Goal: Communication & Community: Participate in discussion

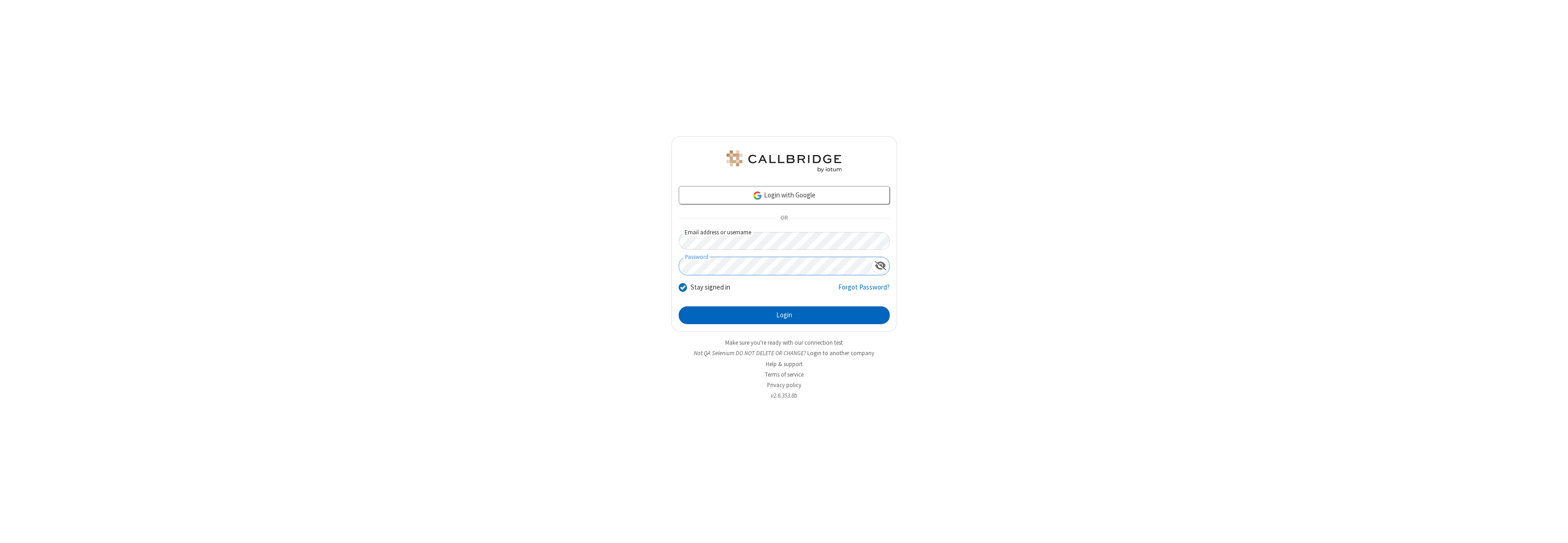
click at [784, 315] on button "Login" at bounding box center [784, 315] width 211 height 18
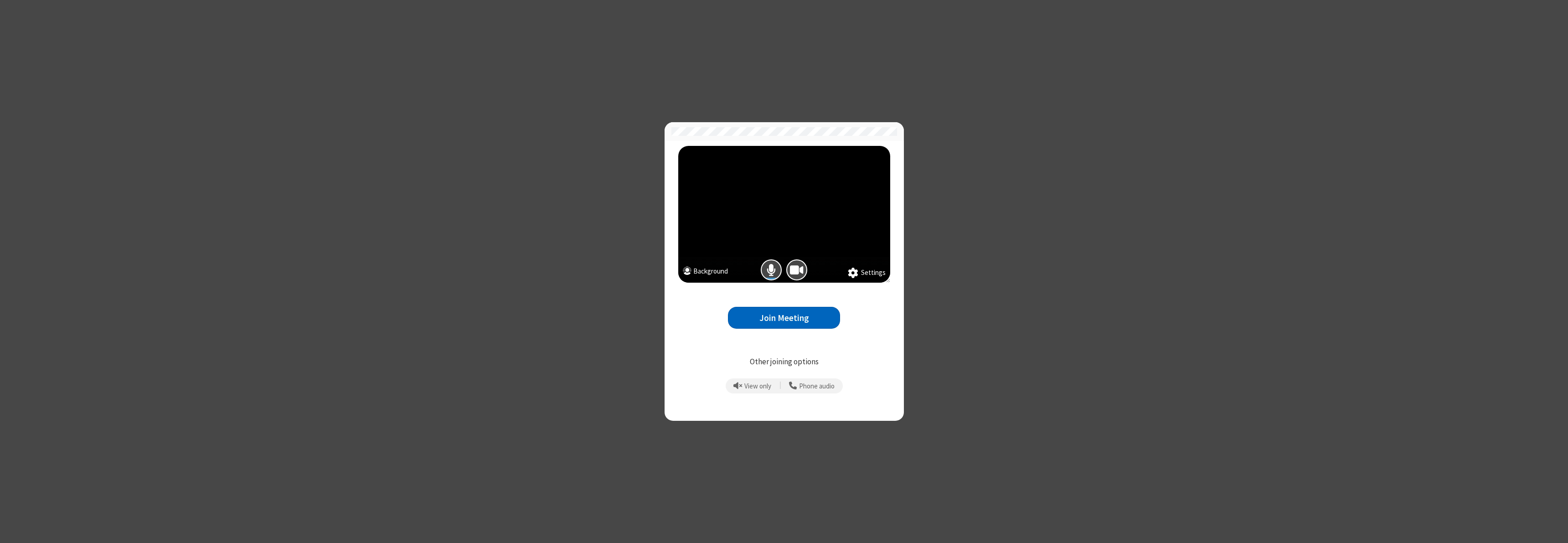
click at [784, 318] on button "Join Meeting" at bounding box center [784, 318] width 112 height 23
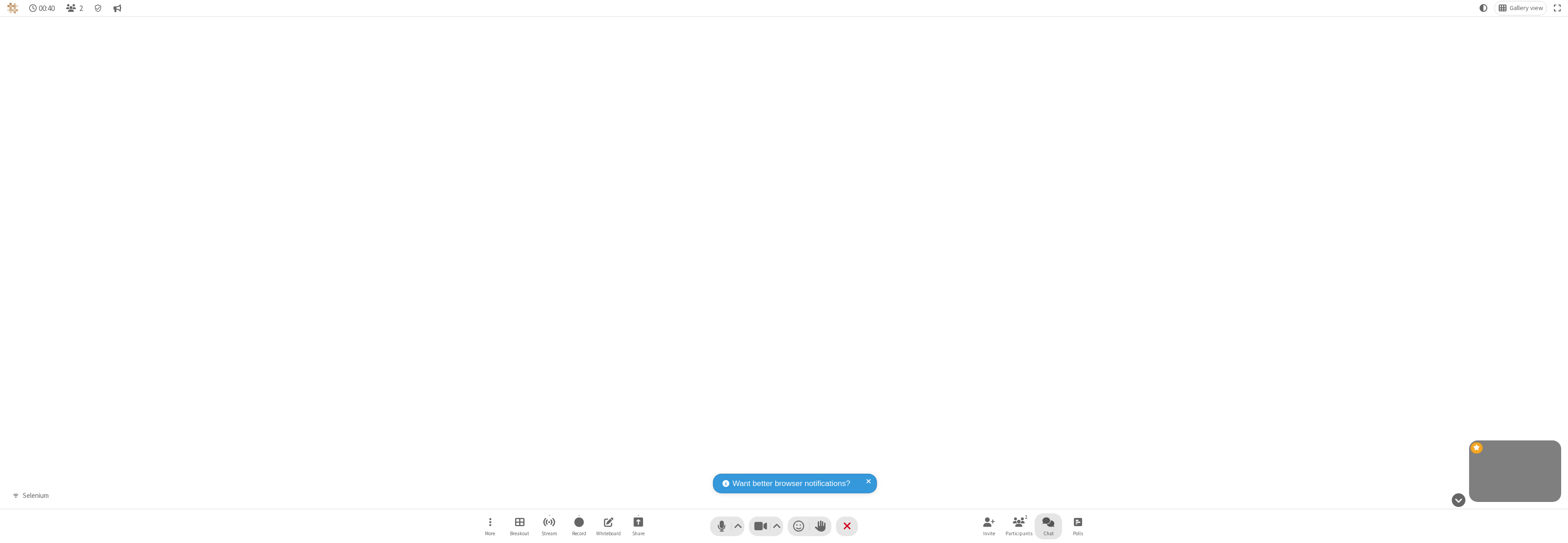
click at [1048, 522] on span "Open chat" at bounding box center [1048, 522] width 12 height 12
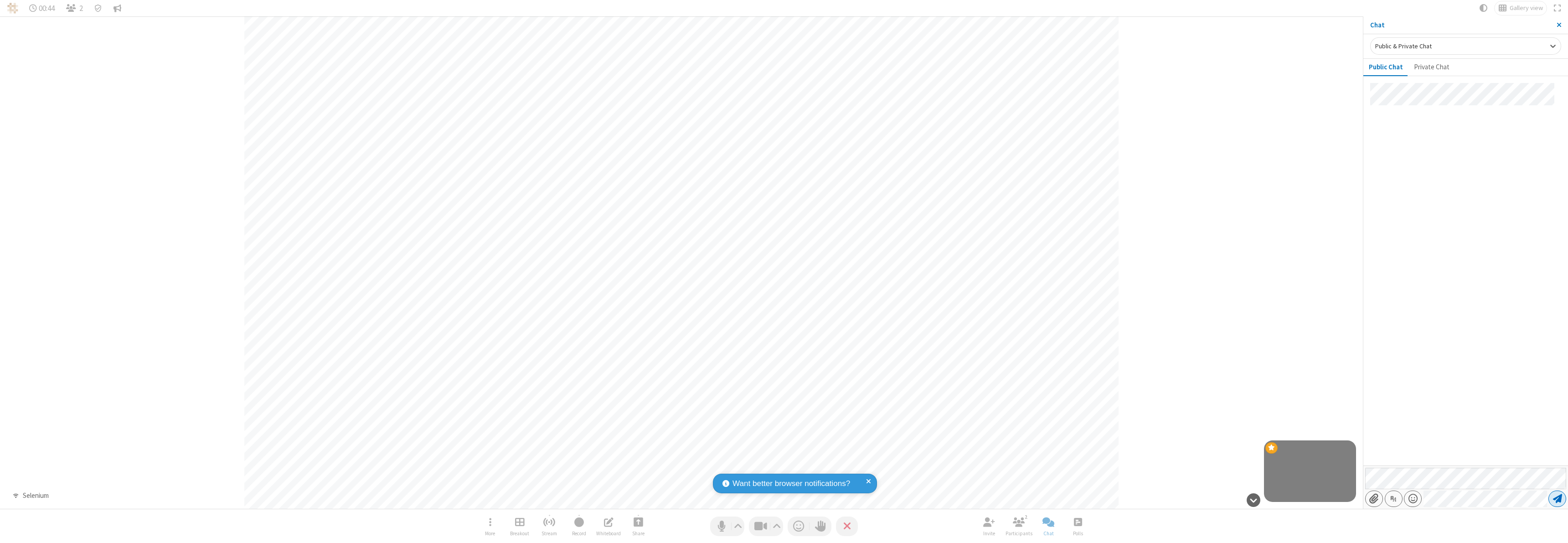
click at [1557, 499] on span "Send message" at bounding box center [1557, 499] width 9 height 9
